Goal: Task Accomplishment & Management: Manage account settings

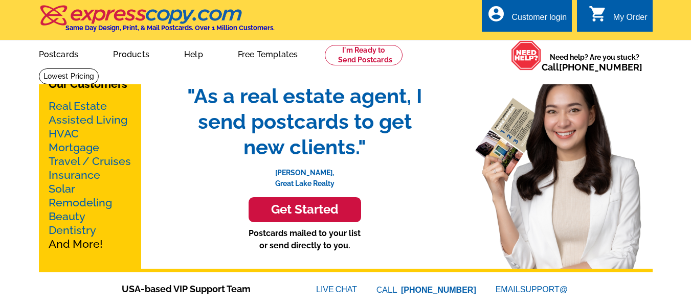
click at [92, 104] on link "Real Estate" at bounding box center [78, 106] width 58 height 13
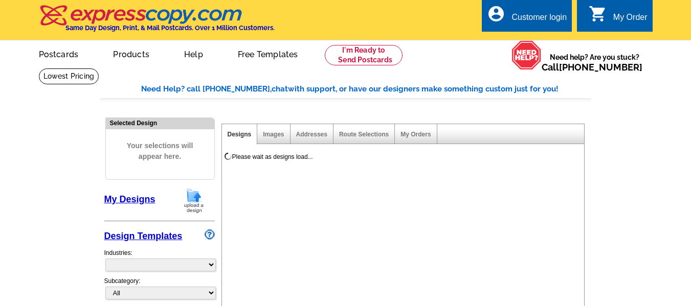
select select "785"
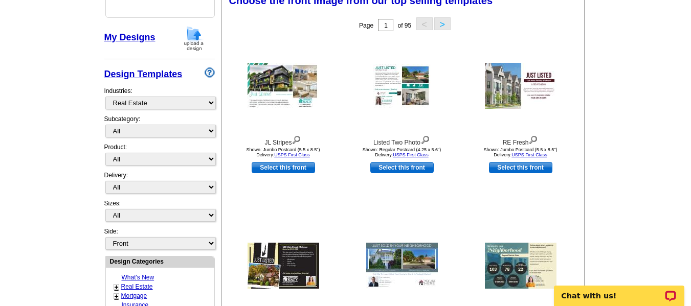
scroll to position [164, 0]
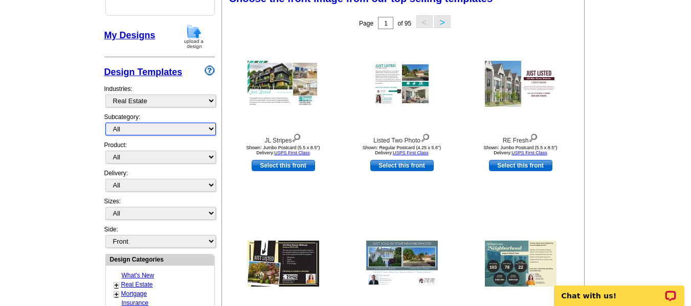
click at [186, 128] on select "All RE/MAX® Referrals Keller Williams® Berkshire Hathaway Home Services Century…" at bounding box center [160, 129] width 111 height 13
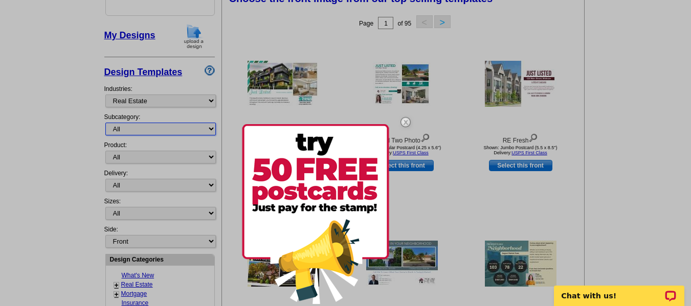
select select "807"
click at [105, 123] on select "All RE/MAX® Referrals Keller Williams® Berkshire Hathaway Home Services Century…" at bounding box center [160, 129] width 111 height 13
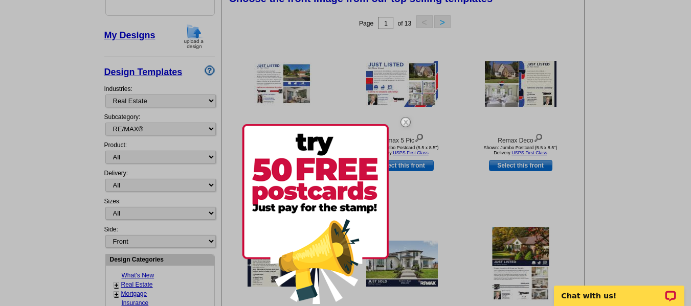
click at [404, 121] on img at bounding box center [406, 122] width 30 height 30
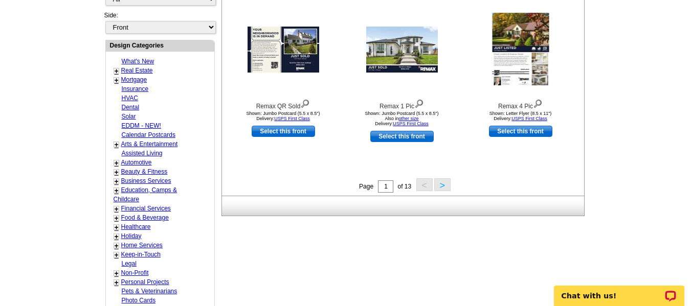
scroll to position [380, 0]
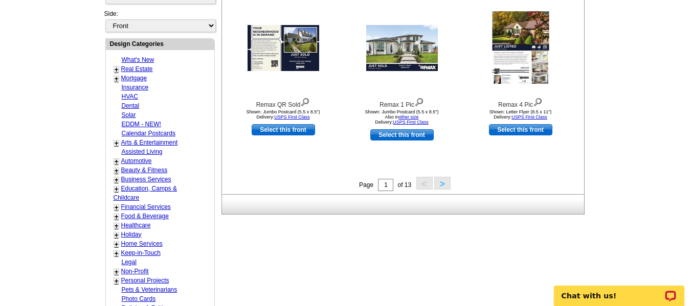
click at [441, 185] on button ">" at bounding box center [442, 183] width 16 height 13
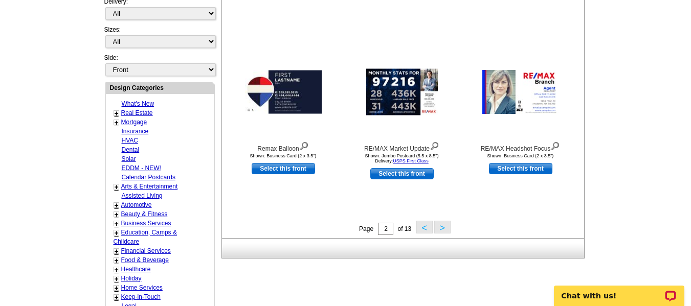
scroll to position [338, 0]
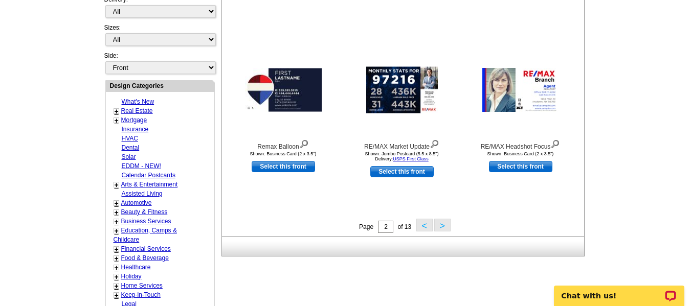
click at [441, 227] on button ">" at bounding box center [442, 225] width 16 height 13
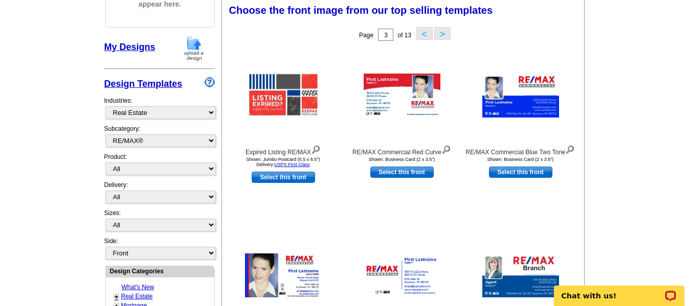
scroll to position [151, 0]
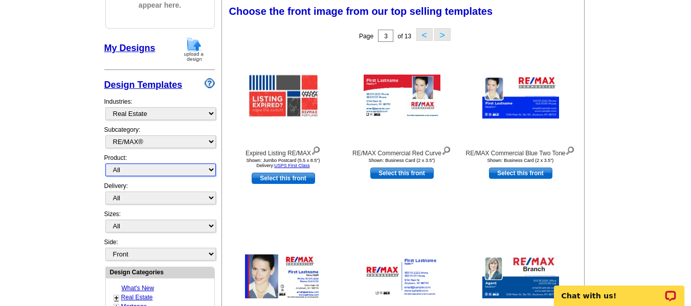
click at [174, 174] on select "All Postcards Letters and flyers Business Cards Door Hangers Greeting Cards" at bounding box center [160, 170] width 111 height 13
select select "1"
click at [105, 164] on select "All Postcards Letters and flyers Business Cards Door Hangers Greeting Cards" at bounding box center [160, 170] width 111 height 13
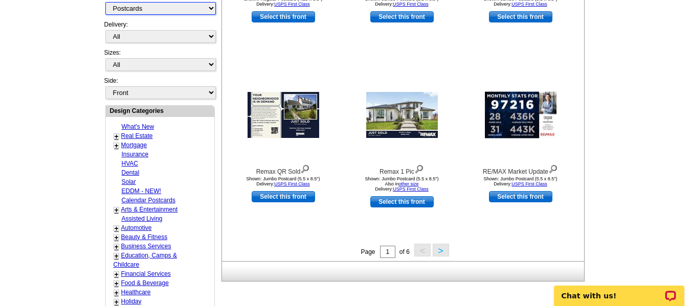
scroll to position [282, 0]
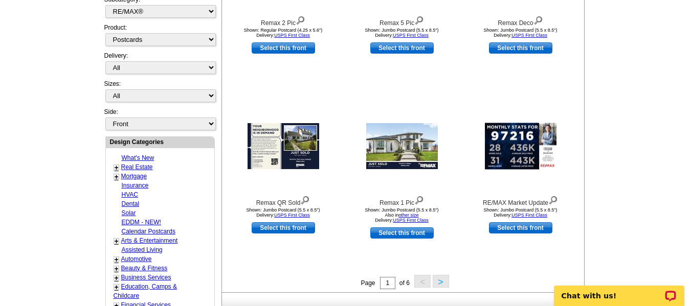
click at [440, 284] on button ">" at bounding box center [441, 281] width 16 height 13
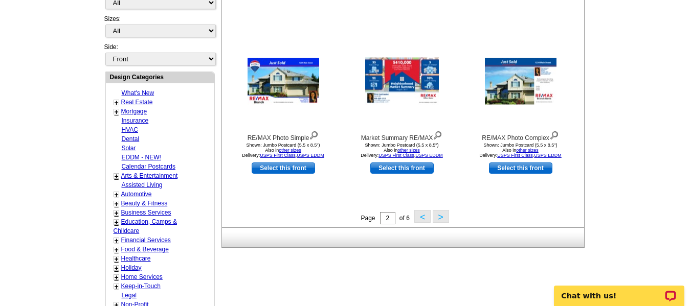
scroll to position [349, 0]
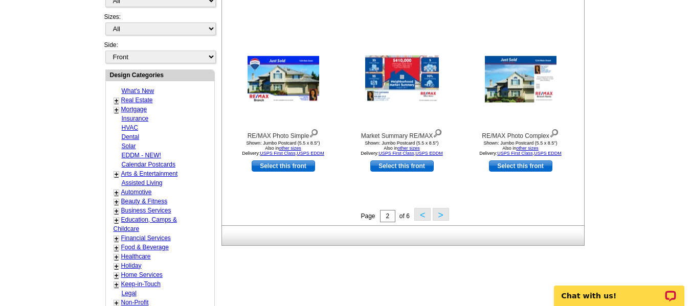
click at [442, 215] on button ">" at bounding box center [441, 214] width 16 height 13
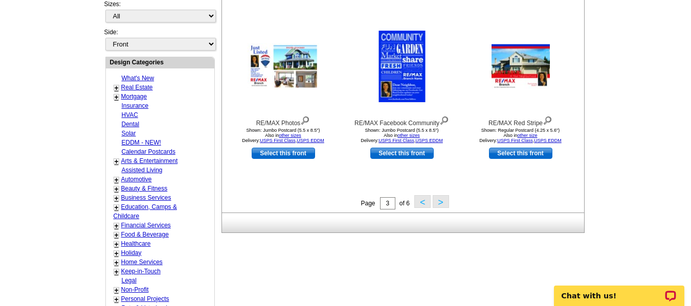
scroll to position [371, 0]
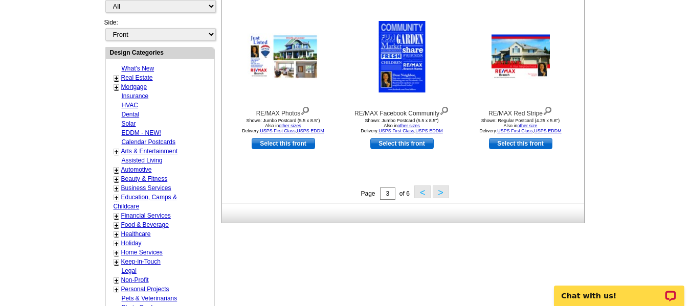
click at [442, 194] on button ">" at bounding box center [441, 192] width 16 height 13
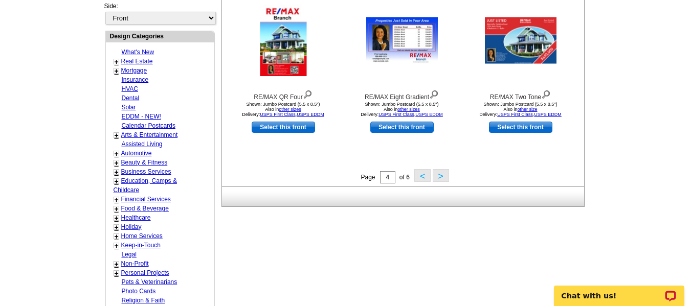
scroll to position [403, 0]
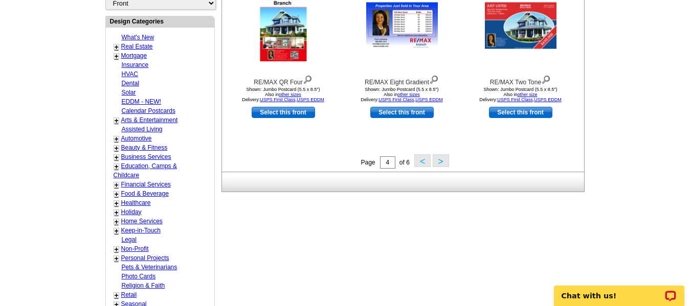
click at [438, 164] on button ">" at bounding box center [441, 161] width 16 height 13
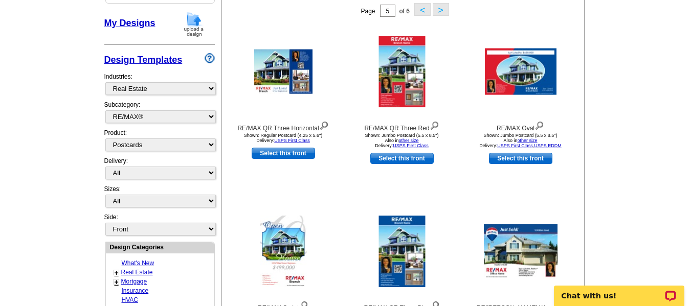
scroll to position [151, 0]
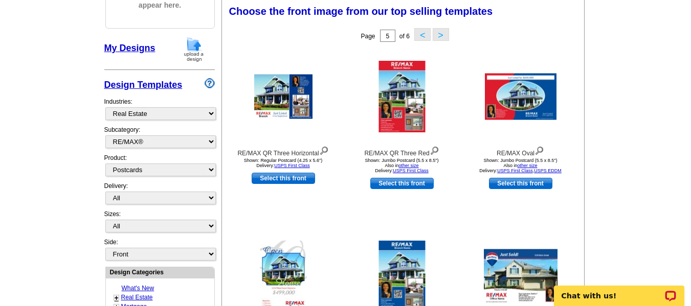
drag, startPoint x: 695, startPoint y: 56, endPoint x: 674, endPoint y: 31, distance: 33.1
click at [674, 31] on main "Need Help? call 800-260-5887, chat with support, or have our designers make som…" at bounding box center [345, 297] width 691 height 761
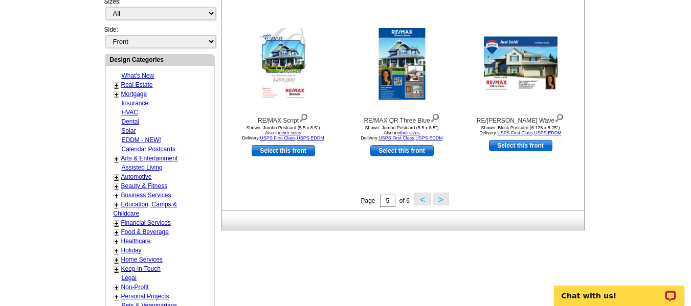
scroll to position [366, 0]
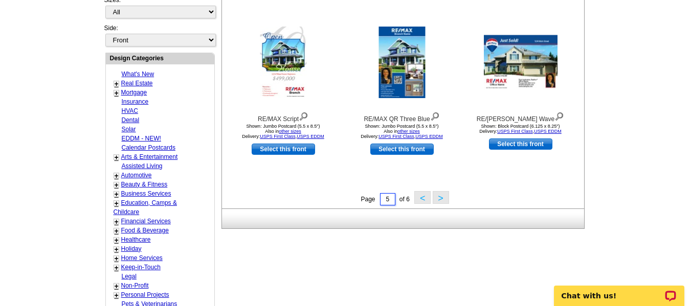
drag, startPoint x: 391, startPoint y: 200, endPoint x: 375, endPoint y: 198, distance: 16.0
click at [375, 198] on div "Page 5 of 6 < >" at bounding box center [405, 198] width 362 height 15
type input "1"
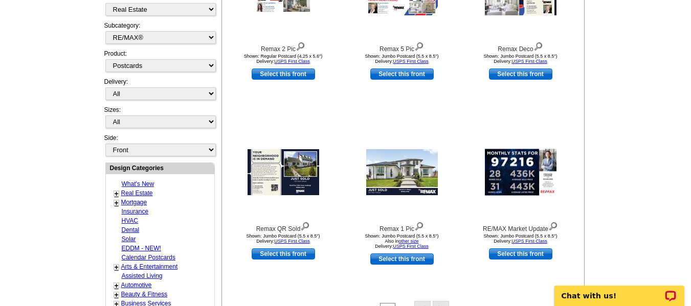
scroll to position [264, 0]
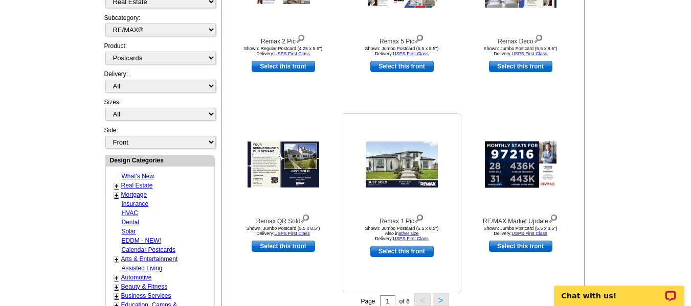
click at [407, 172] on img at bounding box center [402, 165] width 72 height 46
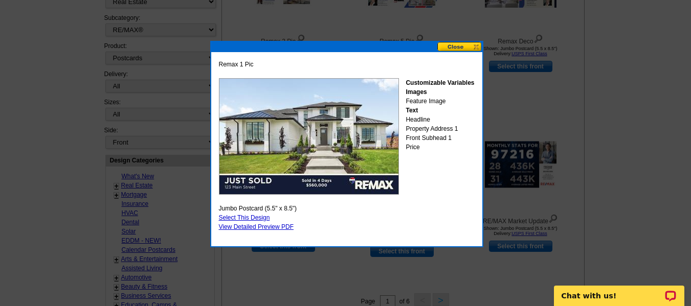
click at [258, 216] on link "Select This Design" at bounding box center [244, 217] width 51 height 7
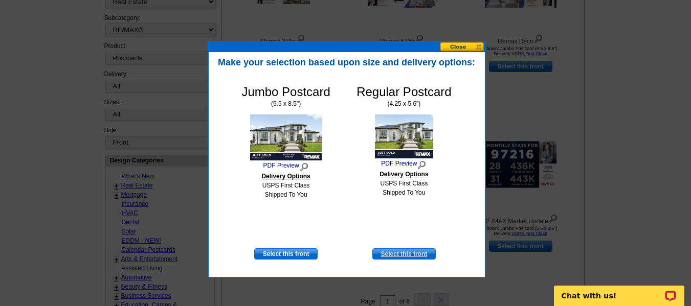
click at [406, 254] on link "Select this front" at bounding box center [403, 254] width 63 height 11
select select "1"
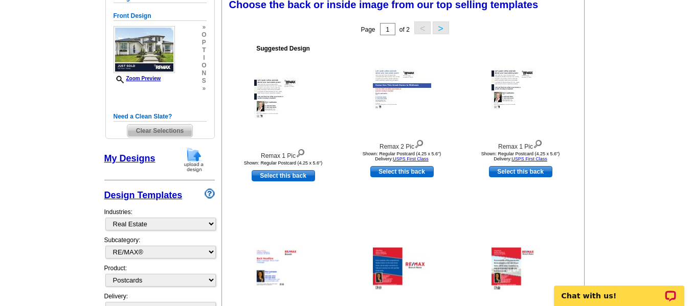
scroll to position [133, 0]
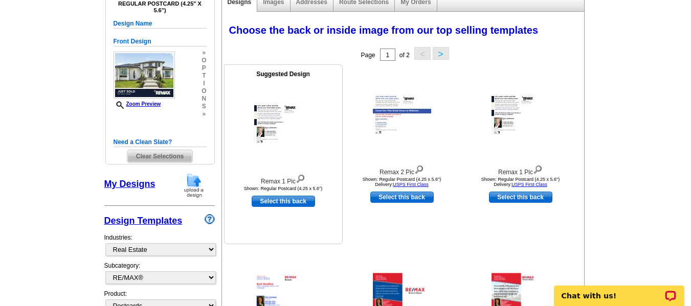
click at [266, 135] on img at bounding box center [283, 125] width 58 height 44
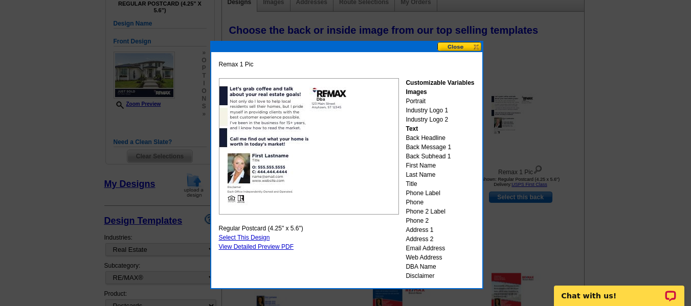
click at [245, 238] on link "Select This Design" at bounding box center [244, 237] width 51 height 7
select select "front"
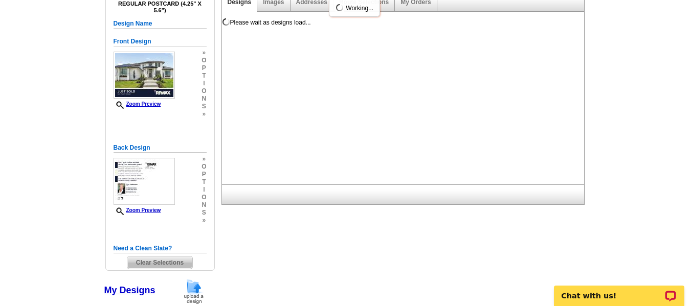
scroll to position [0, 0]
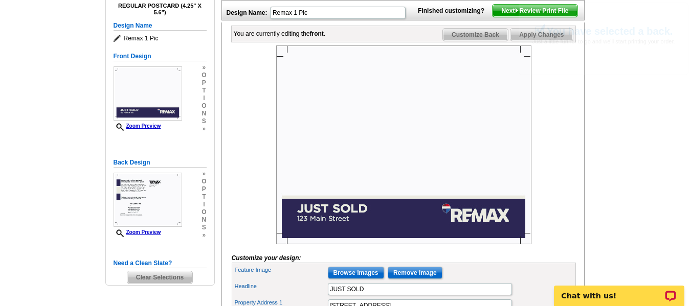
scroll to position [133, 0]
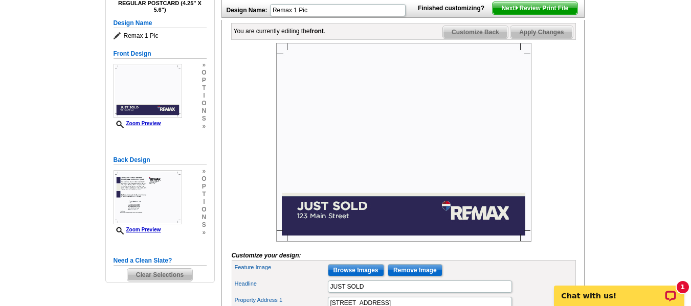
click at [350, 234] on img at bounding box center [403, 142] width 255 height 199
click at [603, 138] on main "Need Help? call 800-260-5887, chat with support, or have our designers make som…" at bounding box center [345, 168] width 691 height 467
click at [410, 144] on img at bounding box center [403, 142] width 255 height 199
click at [367, 165] on img at bounding box center [403, 142] width 255 height 199
click at [364, 277] on input "Browse Images" at bounding box center [356, 271] width 56 height 12
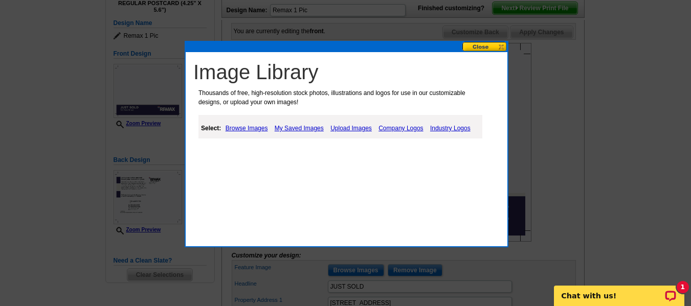
click at [358, 128] on link "Upload Images" at bounding box center [351, 128] width 47 height 12
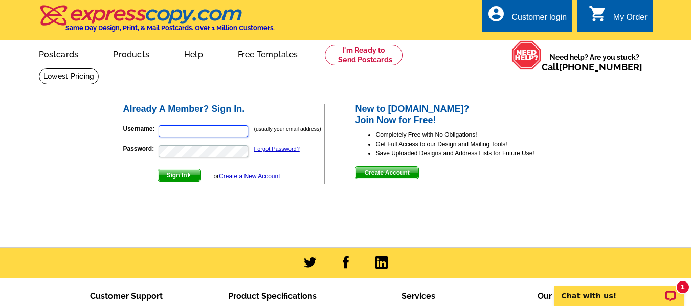
click at [195, 129] on input "Username:" at bounding box center [204, 131] width 90 height 12
type input "[EMAIL_ADDRESS][DOMAIN_NAME]"
click at [183, 174] on span "Sign In" at bounding box center [179, 175] width 42 height 12
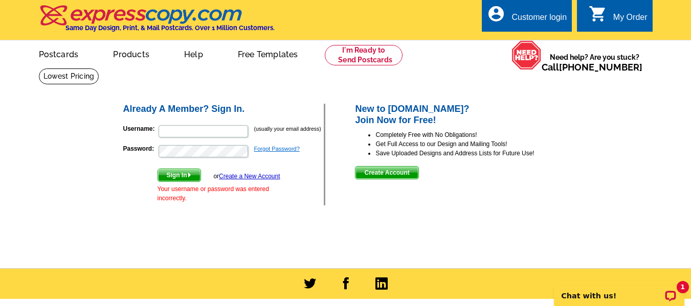
click at [277, 150] on link "Forgot Password?" at bounding box center [277, 149] width 46 height 6
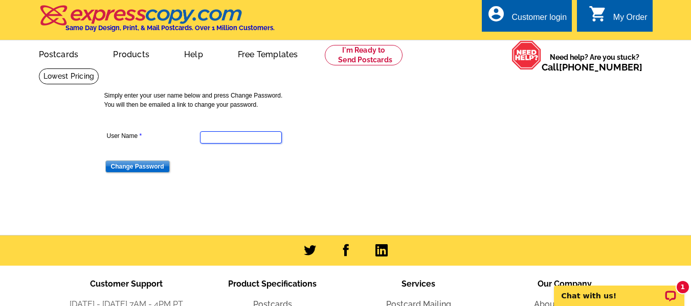
click at [233, 139] on input "User Name" at bounding box center [241, 137] width 82 height 12
type input "[EMAIL_ADDRESS][DOMAIN_NAME]"
click at [151, 171] on input "Change Password" at bounding box center [137, 167] width 64 height 12
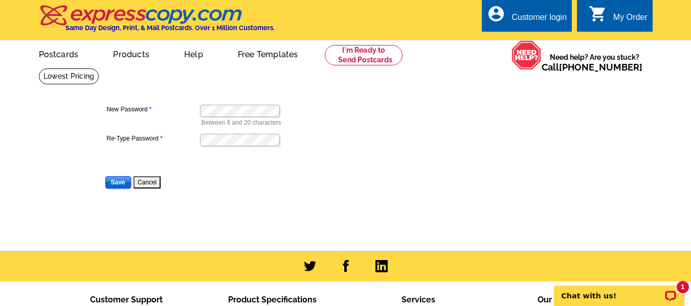
click at [116, 185] on input "Save" at bounding box center [118, 183] width 26 height 12
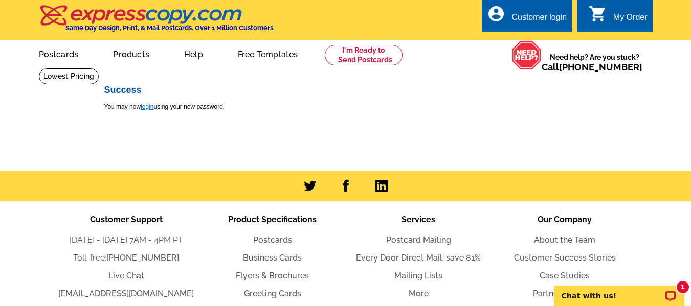
click at [148, 110] on link "login" at bounding box center [147, 106] width 13 height 7
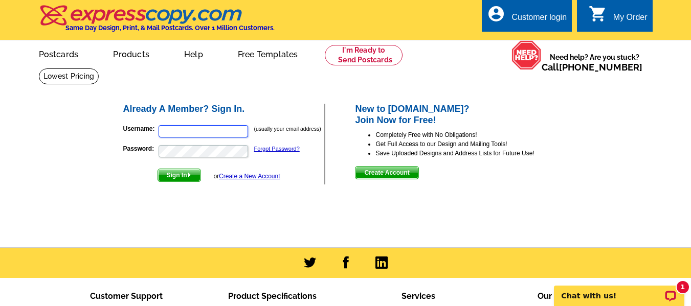
click at [193, 131] on input "Username:" at bounding box center [204, 131] width 90 height 12
type input "[EMAIL_ADDRESS][DOMAIN_NAME]"
click at [182, 178] on span "Sign In" at bounding box center [179, 175] width 42 height 12
